Goal: Transaction & Acquisition: Purchase product/service

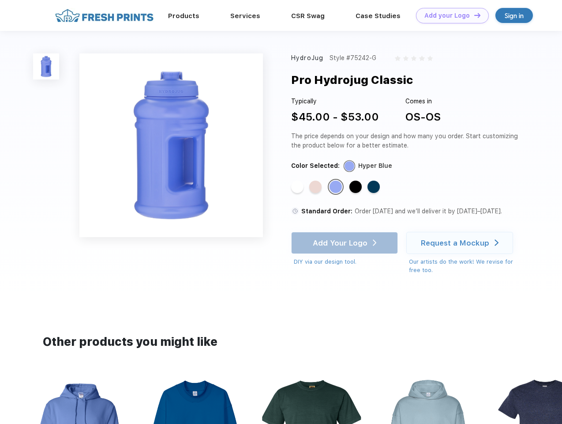
click at [449, 15] on link "Add your Logo Design Tool" at bounding box center [452, 15] width 73 height 15
click at [0, 0] on div "Design Tool" at bounding box center [0, 0] width 0 height 0
click at [473, 15] on link "Add your Logo Design Tool" at bounding box center [452, 15] width 73 height 15
click at [46, 66] on img at bounding box center [46, 66] width 26 height 26
click at [298, 187] on div "Standard Color" at bounding box center [297, 186] width 12 height 12
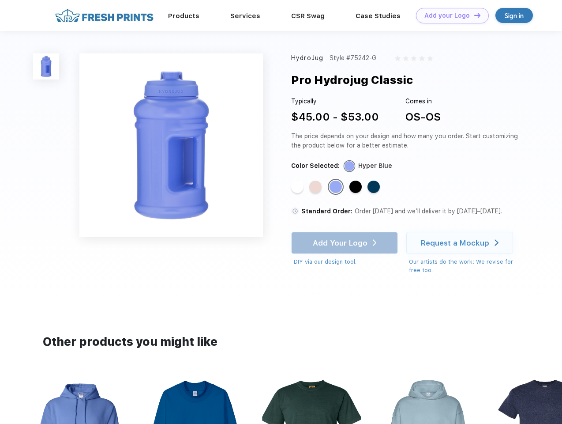
click at [316, 187] on div "Standard Color" at bounding box center [315, 186] width 12 height 12
click at [337, 187] on div "Standard Color" at bounding box center [336, 186] width 12 height 12
click at [356, 187] on div "Standard Color" at bounding box center [355, 186] width 12 height 12
click at [375, 187] on div "Standard Color" at bounding box center [374, 186] width 12 height 12
click at [345, 243] on div "Add Your Logo DIY via our design tool. Ah shoot! This product isn't up in our d…" at bounding box center [344, 249] width 107 height 34
